Goal: Navigation & Orientation: Go to known website

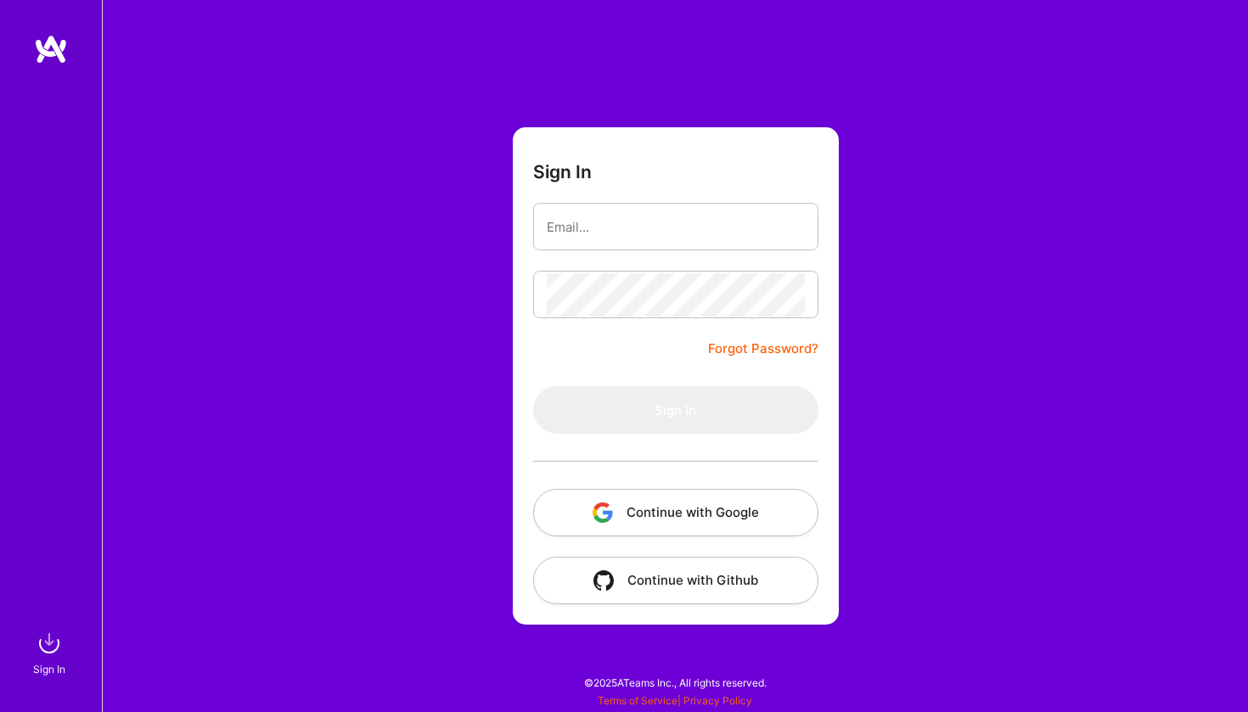
click at [647, 505] on button "Continue with Google" at bounding box center [675, 513] width 285 height 48
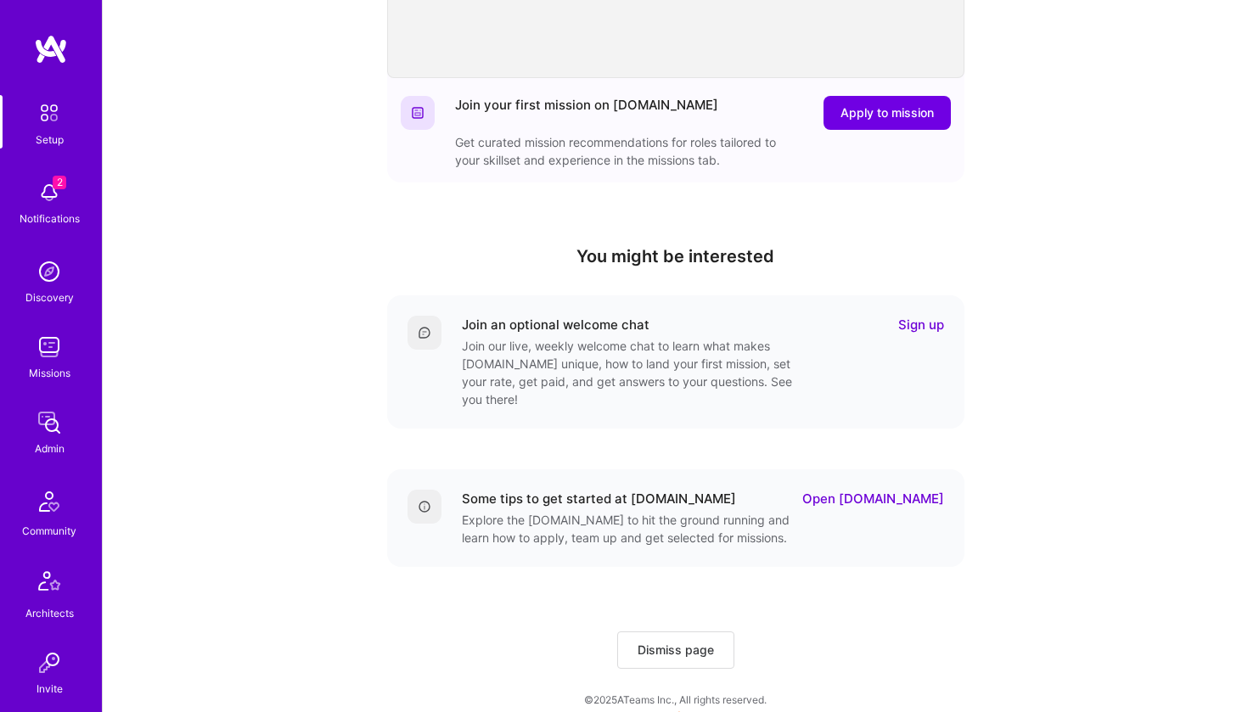
scroll to position [387, 0]
click at [680, 643] on span "Dismiss page" at bounding box center [676, 651] width 76 height 17
